Goal: Information Seeking & Learning: Check status

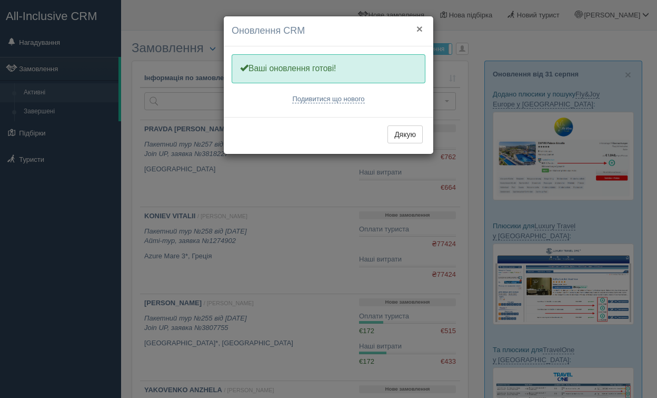
click at [420, 30] on button "×" at bounding box center [420, 28] width 6 height 11
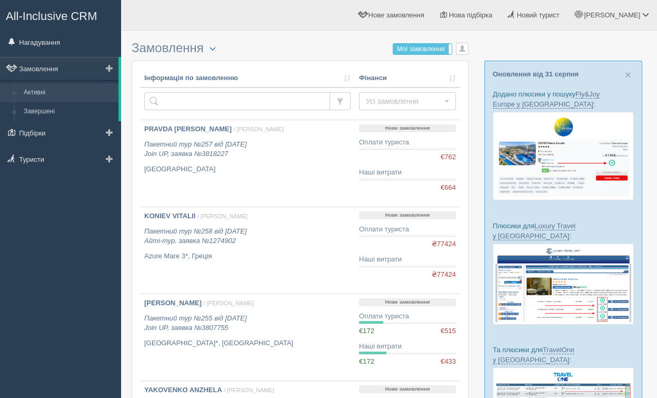
click at [66, 95] on link "Активні" at bounding box center [69, 92] width 100 height 19
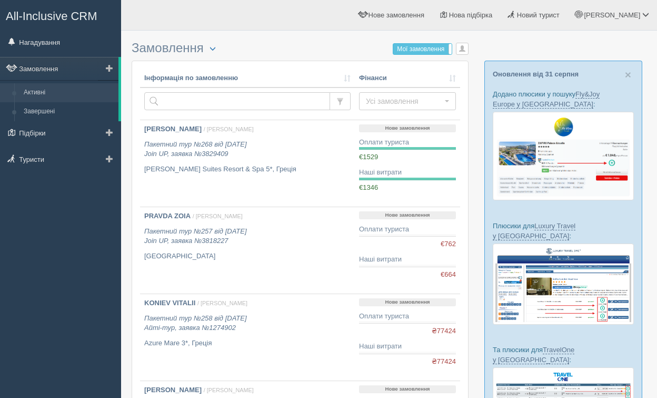
click at [53, 94] on link "Активні" at bounding box center [69, 92] width 100 height 19
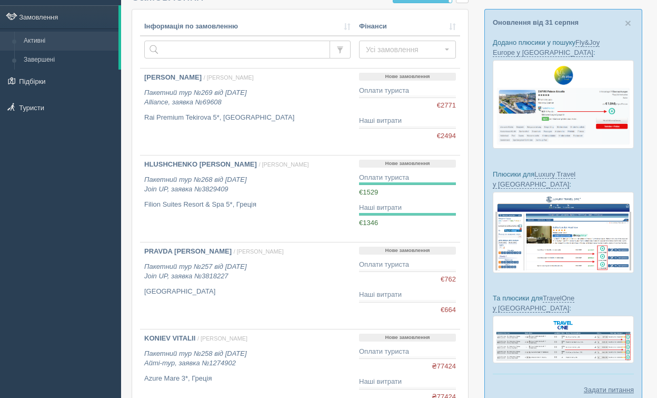
scroll to position [52, 0]
click at [74, 36] on link "Активні" at bounding box center [69, 40] width 100 height 19
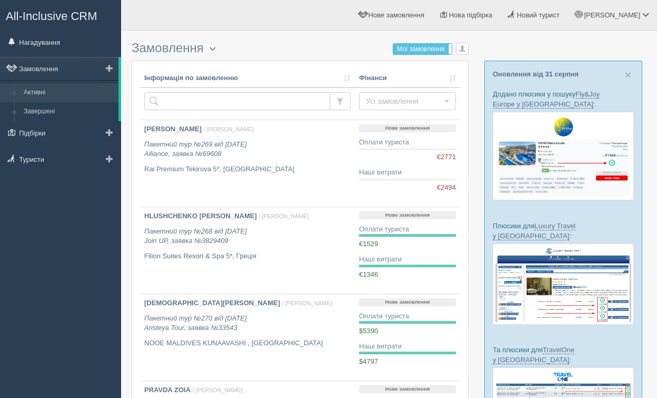
click at [49, 91] on link "Активні" at bounding box center [69, 92] width 100 height 19
click at [45, 113] on link "Завершені" at bounding box center [69, 111] width 100 height 19
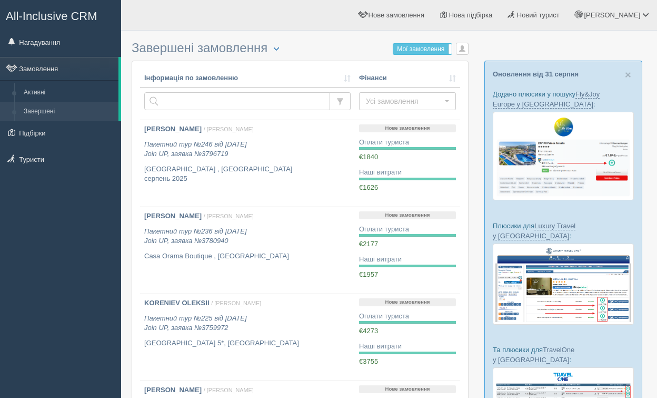
click at [45, 94] on link "Активні" at bounding box center [69, 92] width 100 height 19
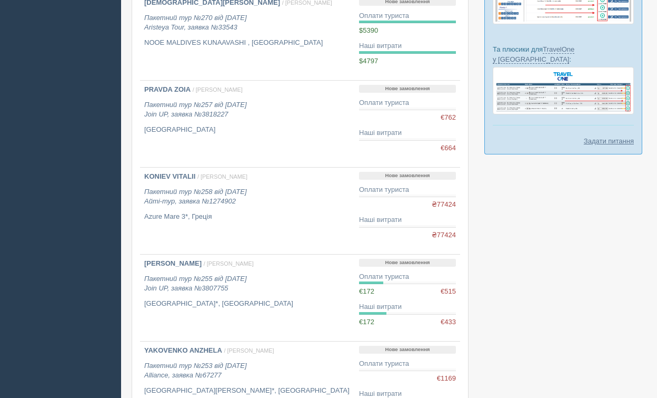
scroll to position [339, 0]
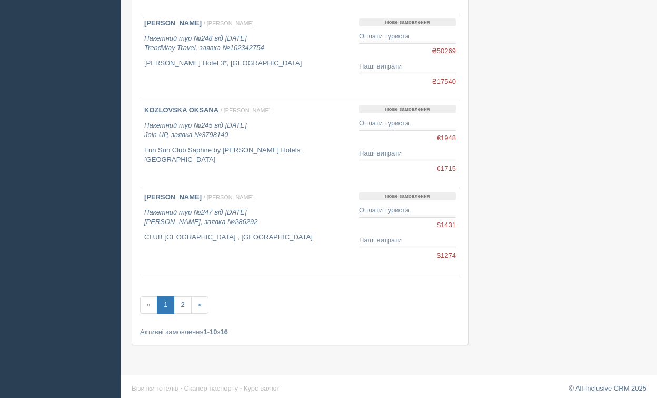
scroll to position [716, 0]
click at [185, 304] on link "2" at bounding box center [182, 302] width 17 height 17
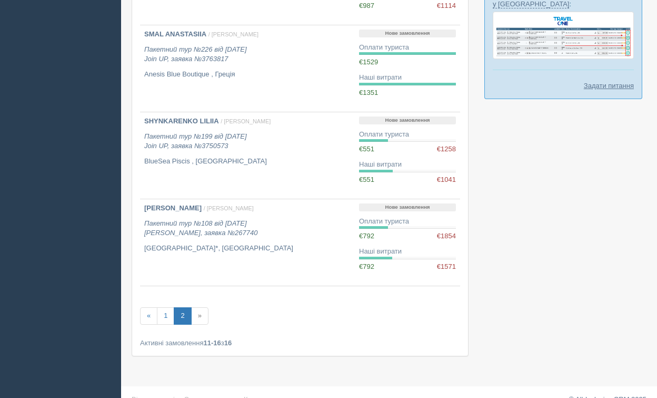
scroll to position [369, 0]
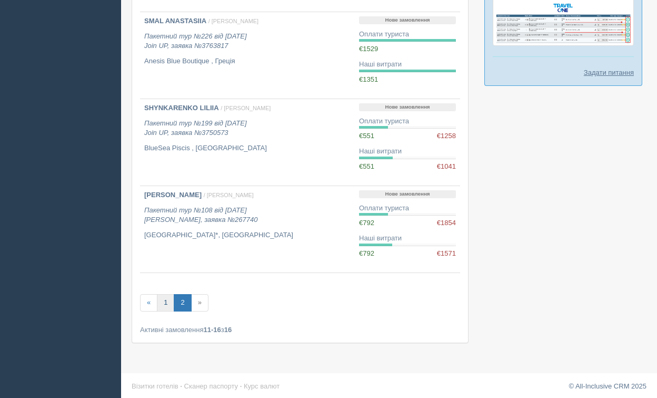
click at [166, 303] on link "1" at bounding box center [165, 302] width 17 height 17
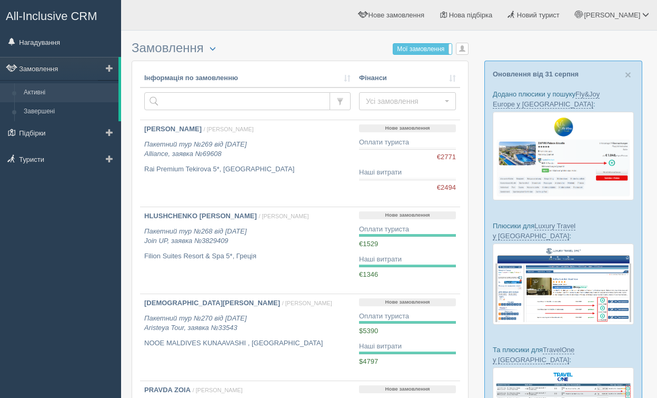
click at [35, 95] on link "Активні" at bounding box center [69, 92] width 100 height 19
click at [42, 110] on link "Завершені" at bounding box center [69, 111] width 100 height 19
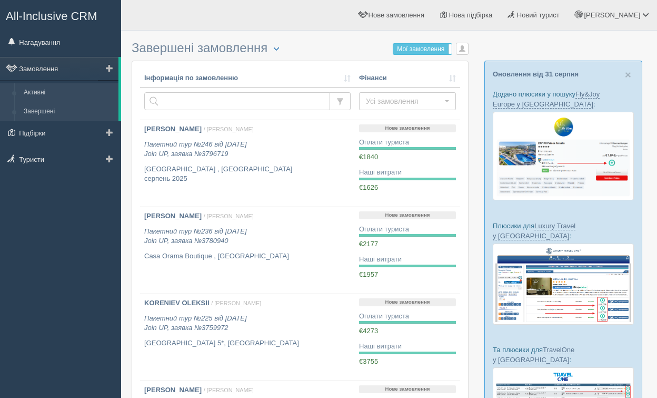
drag, startPoint x: 0, startPoint y: 0, endPoint x: 45, endPoint y: 90, distance: 100.3
click at [45, 90] on link "Активні" at bounding box center [69, 92] width 100 height 19
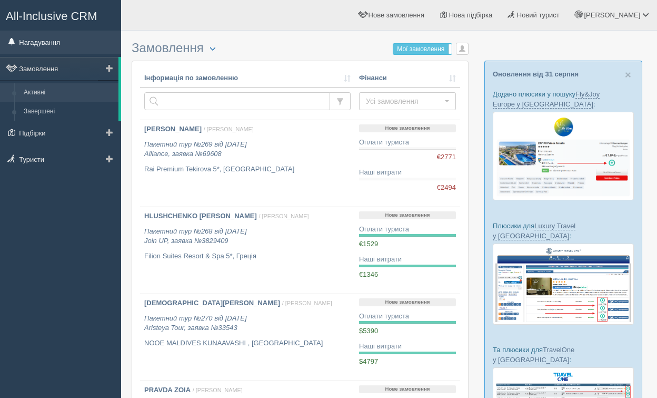
click at [57, 51] on link "Нагадування" at bounding box center [60, 42] width 121 height 23
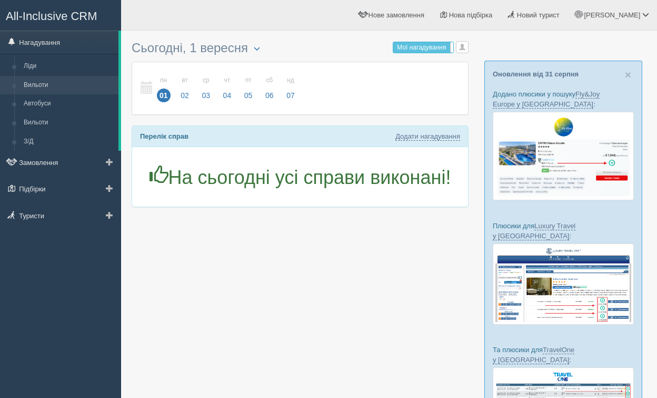
click at [60, 87] on link "Вильоти" at bounding box center [69, 85] width 100 height 19
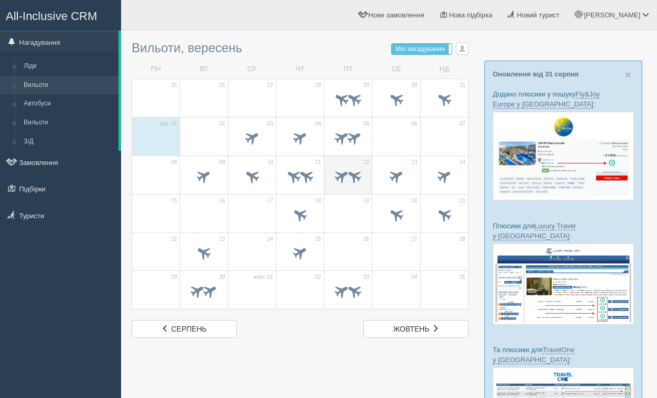
click at [347, 179] on span at bounding box center [341, 175] width 17 height 17
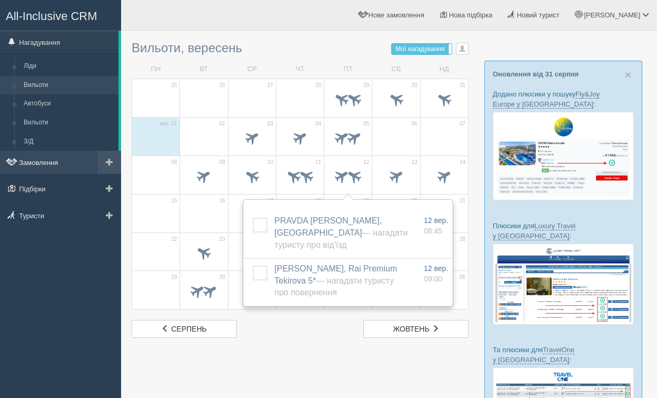
click at [45, 164] on link "Замовлення" at bounding box center [60, 162] width 121 height 23
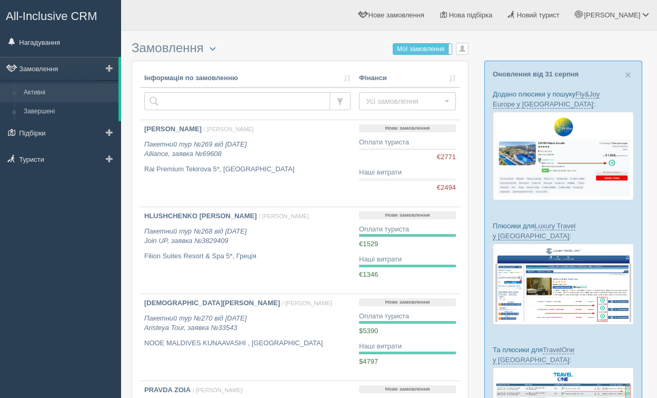
click at [50, 94] on link "Активні" at bounding box center [69, 92] width 100 height 19
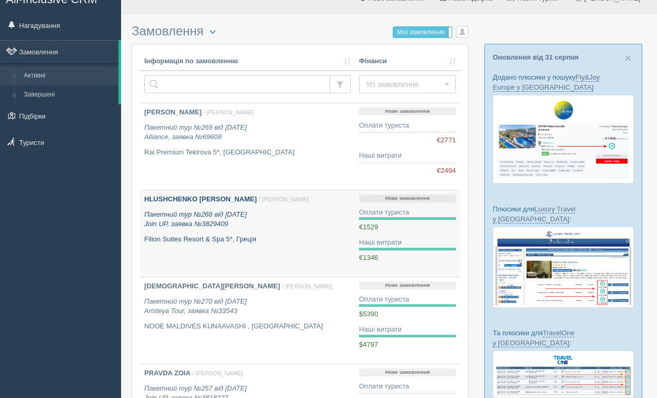
scroll to position [14, 0]
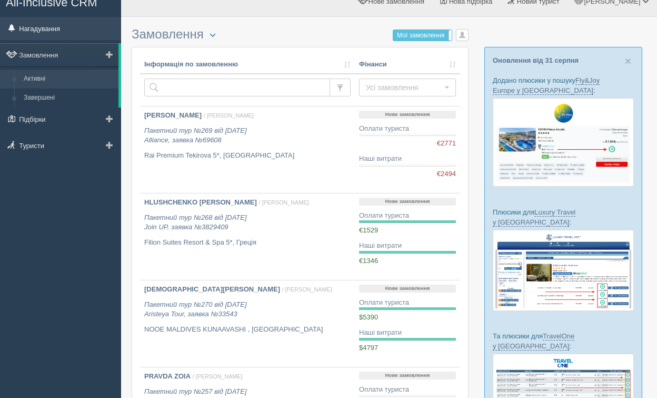
click at [55, 31] on link "Нагадування" at bounding box center [60, 28] width 121 height 23
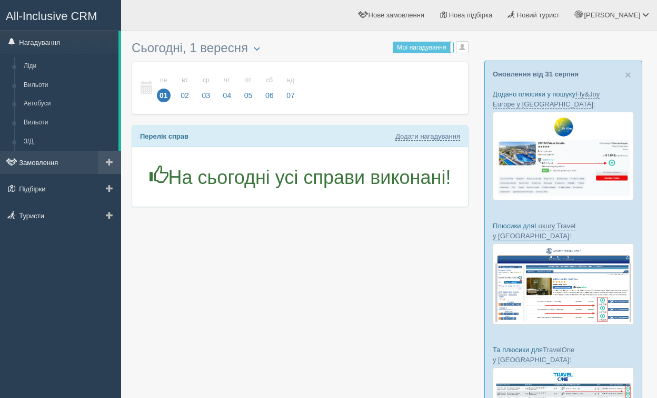
click at [39, 162] on link "Замовлення" at bounding box center [60, 162] width 121 height 23
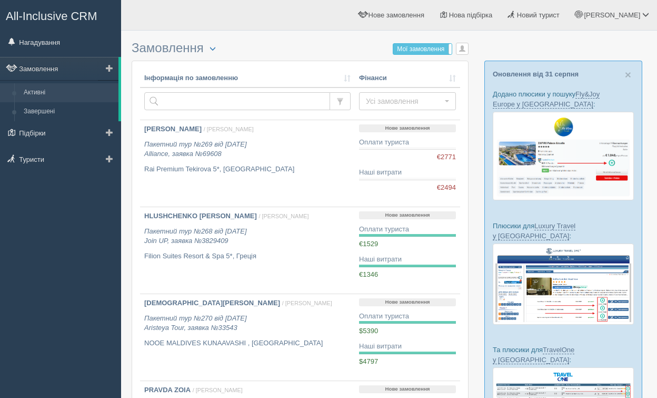
click at [54, 97] on link "Активні" at bounding box center [69, 92] width 100 height 19
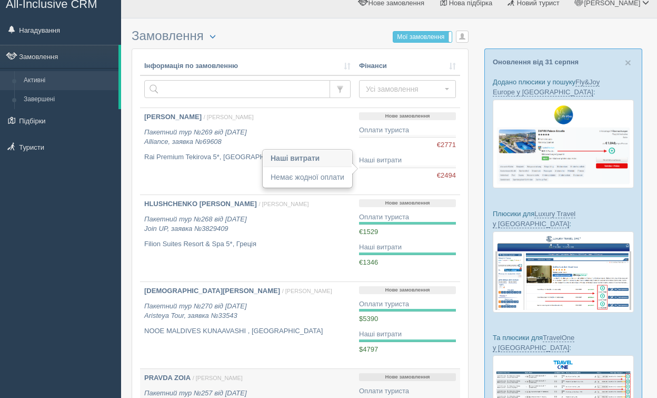
scroll to position [6, 0]
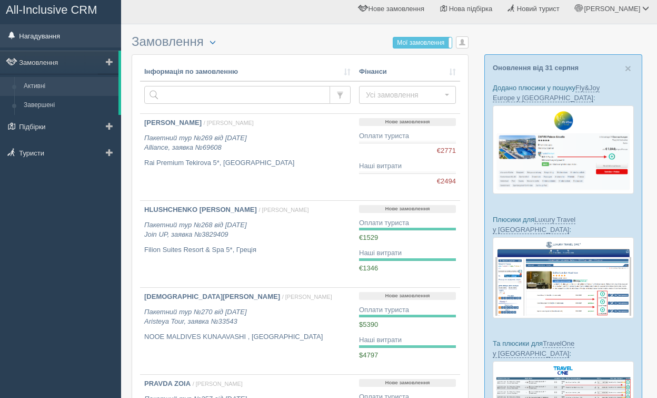
click at [65, 39] on link "Нагадування" at bounding box center [60, 35] width 121 height 23
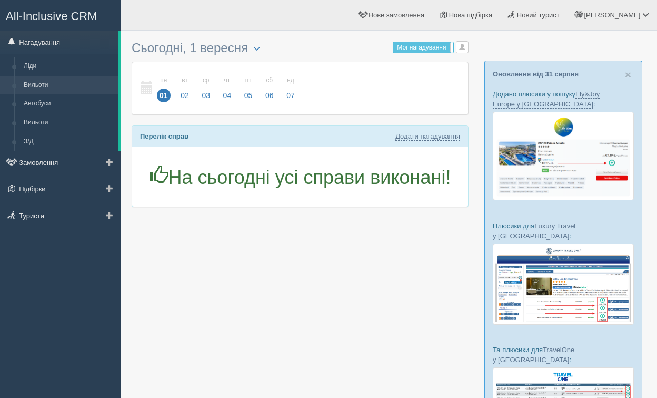
click at [62, 90] on link "Вильоти" at bounding box center [69, 85] width 100 height 19
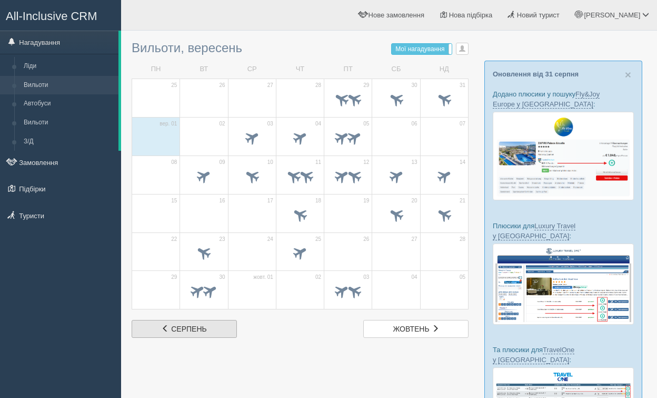
click at [187, 334] on link "сер серпень" at bounding box center [184, 329] width 105 height 18
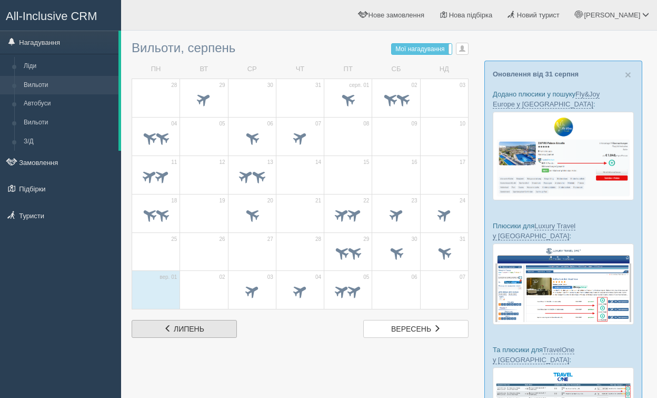
click at [189, 332] on span "липень" at bounding box center [189, 328] width 31 height 8
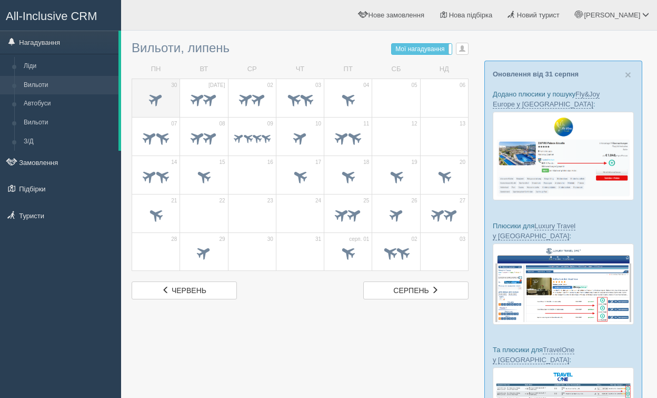
click at [156, 97] on span at bounding box center [155, 98] width 17 height 17
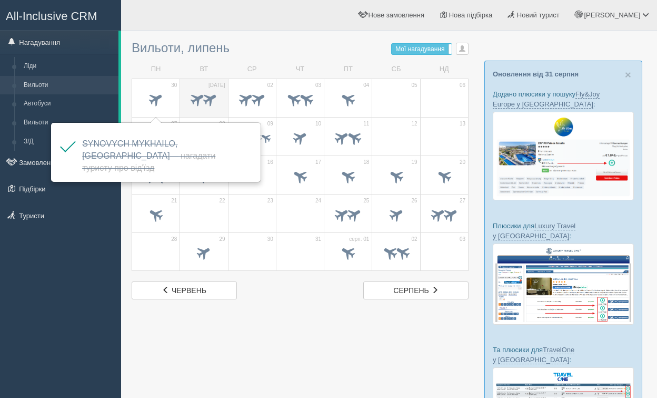
click at [199, 97] on span at bounding box center [197, 98] width 17 height 17
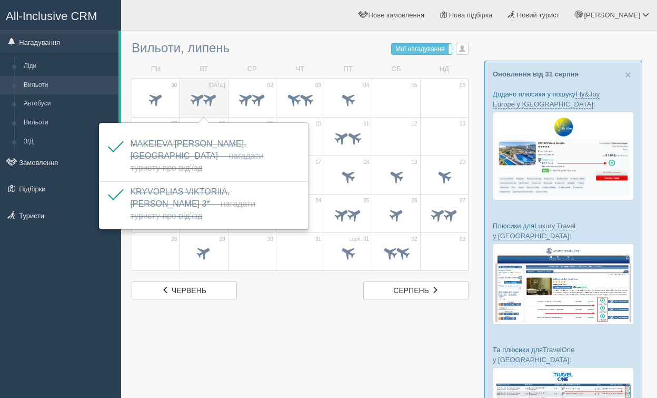
click at [214, 99] on span at bounding box center [210, 98] width 17 height 17
click at [256, 103] on span at bounding box center [258, 98] width 17 height 17
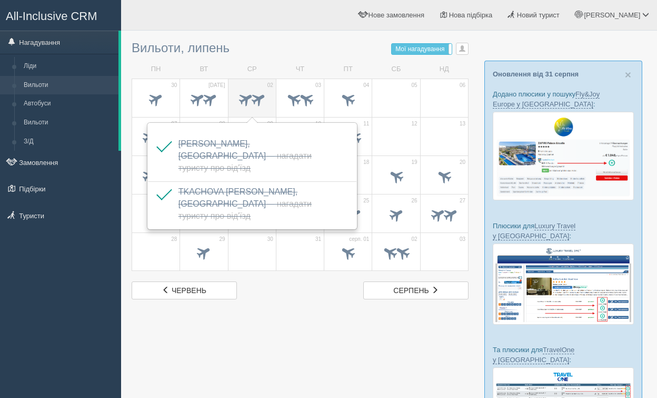
click at [241, 100] on span at bounding box center [245, 98] width 17 height 17
click at [298, 100] on span at bounding box center [306, 98] width 17 height 17
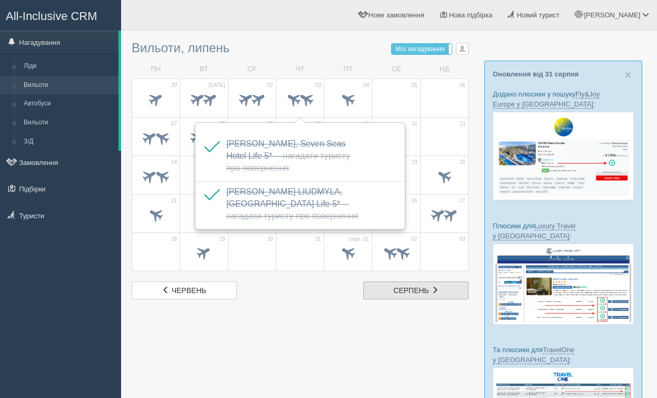
click at [447, 294] on link "сер серпень" at bounding box center [415, 290] width 105 height 18
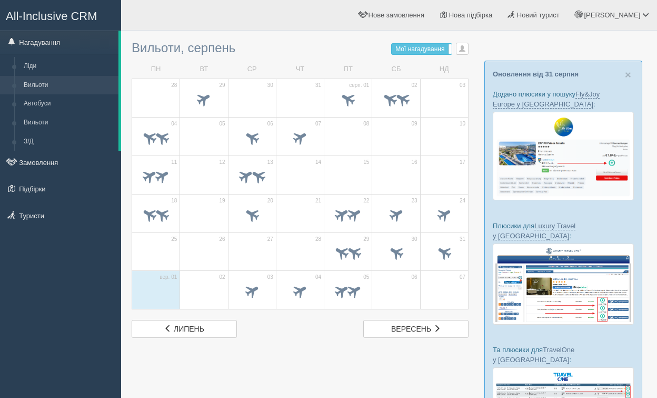
click at [447, 294] on span at bounding box center [444, 292] width 37 height 18
